Goal: Ask a question

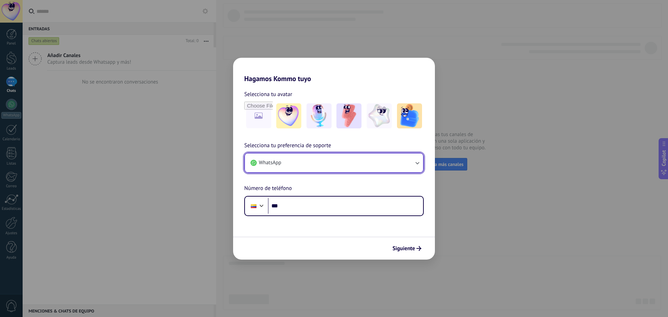
click at [418, 162] on icon "button" at bounding box center [417, 162] width 7 height 7
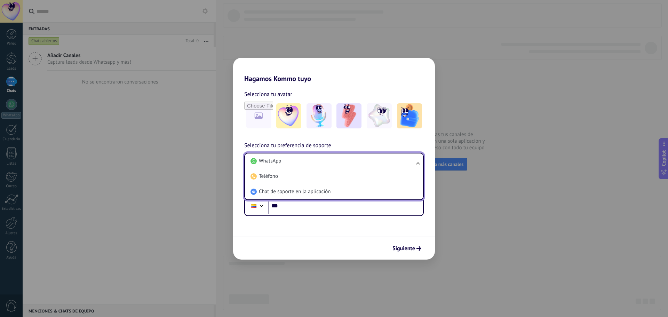
click at [418, 162] on ul "WhatsApp Teléfono Chat de soporte en la aplicación" at bounding box center [334, 176] width 180 height 47
click at [411, 143] on div "Selecciona tu preferencia de soporte WhatsApp WhatsApp Teléfono Chat de soporte…" at bounding box center [334, 178] width 202 height 75
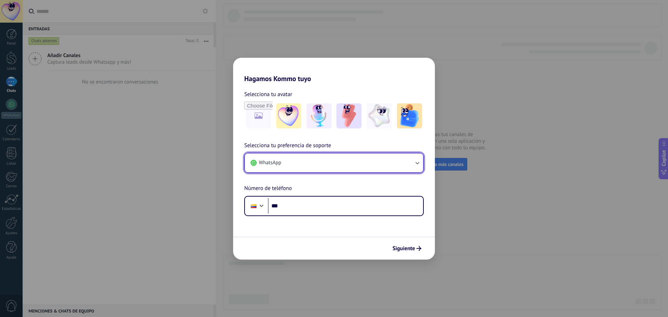
click at [303, 168] on button "WhatsApp" at bounding box center [334, 163] width 178 height 19
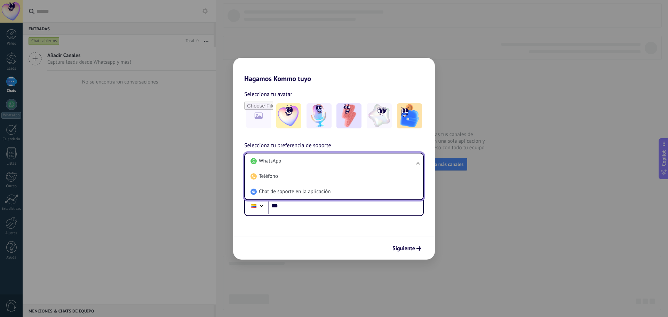
click at [303, 168] on li "WhatsApp" at bounding box center [333, 161] width 170 height 15
